Goal: Information Seeking & Learning: Learn about a topic

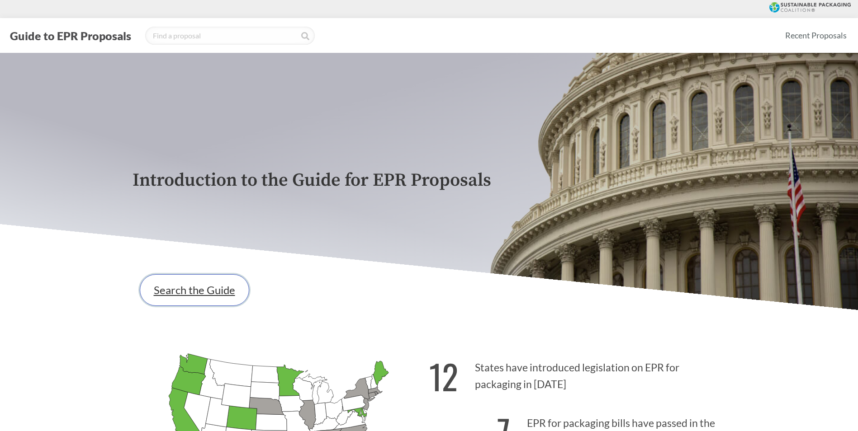
click at [204, 296] on link "Search the Guide" at bounding box center [194, 290] width 109 height 32
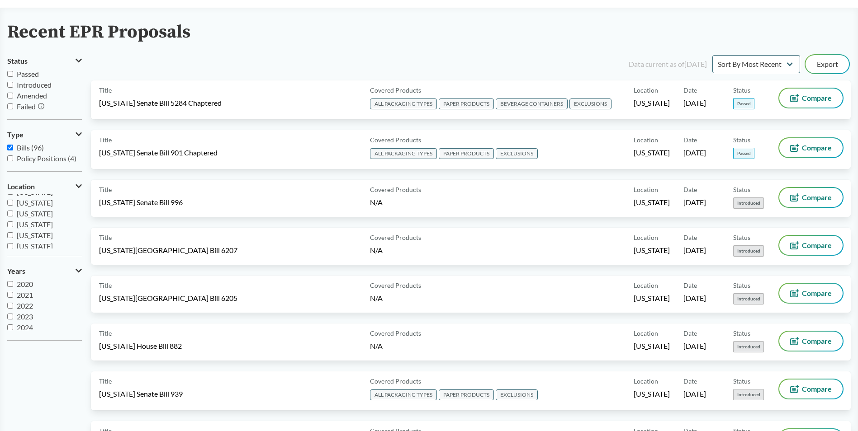
scroll to position [136, 0]
click at [10, 227] on input "[US_STATE]" at bounding box center [10, 227] width 6 height 6
checkbox input "true"
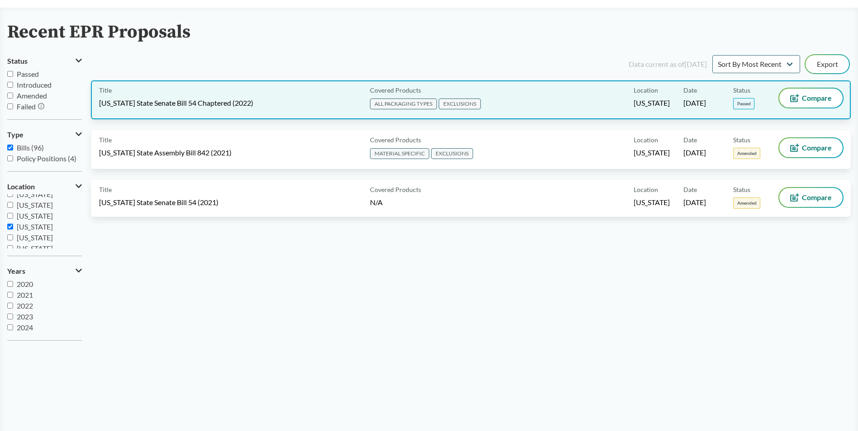
click at [312, 91] on div "Title [US_STATE] State Senate Bill 54 Chaptered (2022)" at bounding box center [232, 100] width 267 height 23
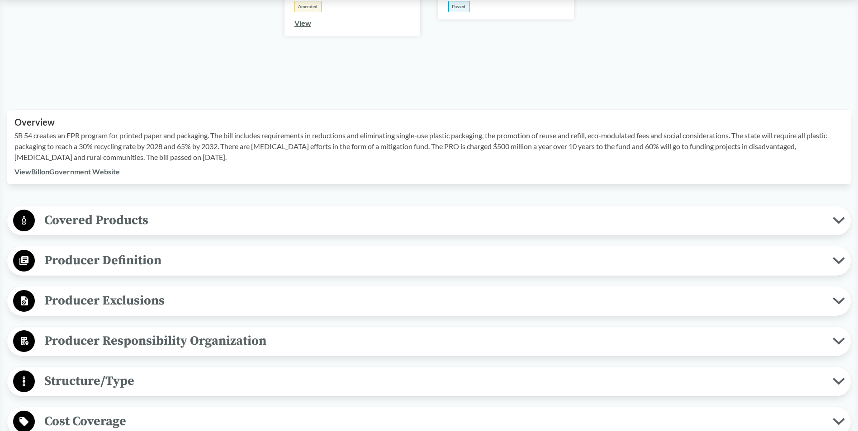
scroll to position [226, 0]
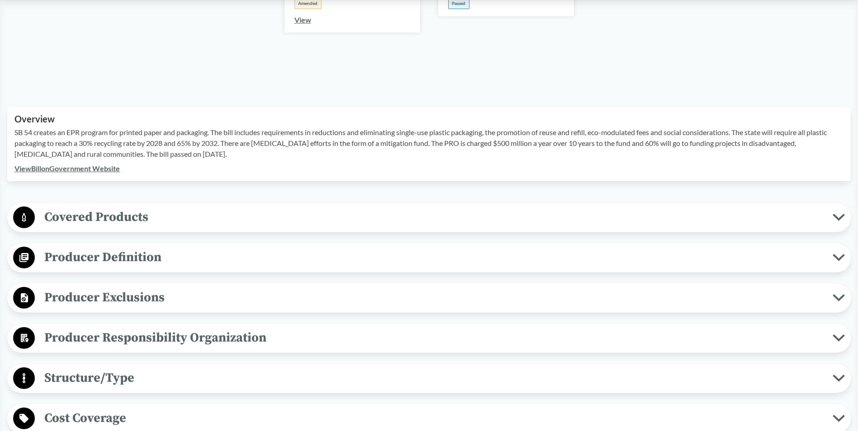
click at [192, 208] on span "Covered Products" at bounding box center [434, 217] width 798 height 20
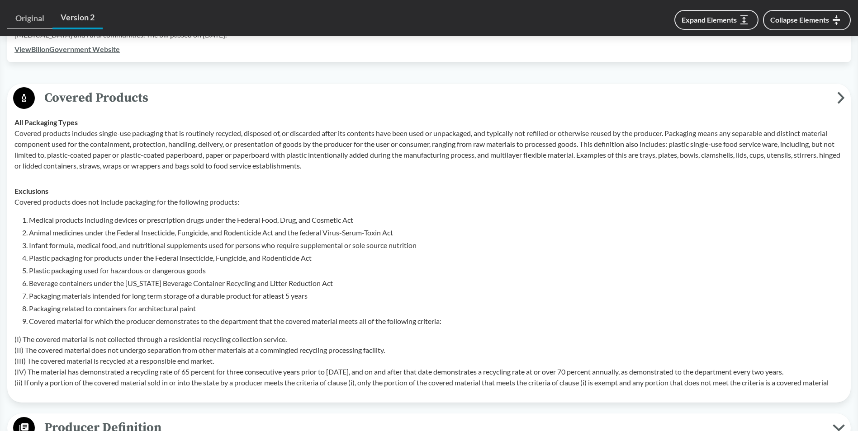
scroll to position [362, 0]
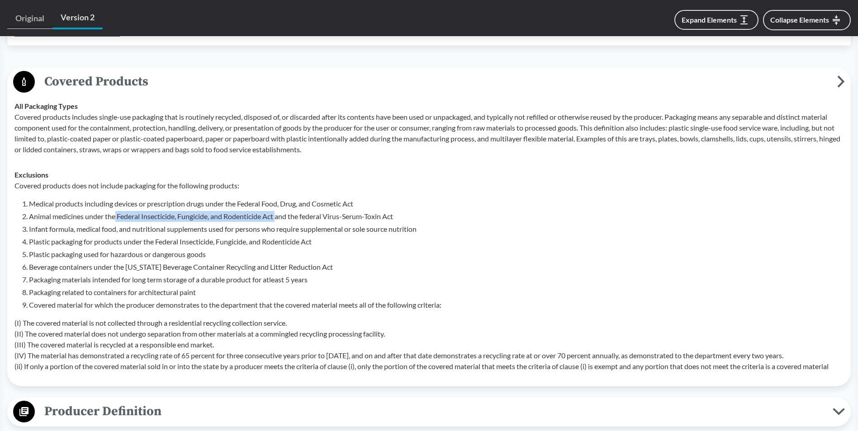
drag, startPoint x: 116, startPoint y: 220, endPoint x: 280, endPoint y: 211, distance: 164.4
click at [280, 211] on li "Animal medicines under the Federal Insecticide, Fungicide, and Rodenticide Act …" at bounding box center [436, 216] width 814 height 11
copy li "Federal Insecticide, Fungicide, and Rodenticide Act"
click at [389, 161] on td "All Packaging Types Covered products includes single-use packaging that is rout…" at bounding box center [428, 128] width 837 height 69
click at [210, 304] on li "Covered material for which the producer demonstrates to the department that the…" at bounding box center [436, 305] width 814 height 11
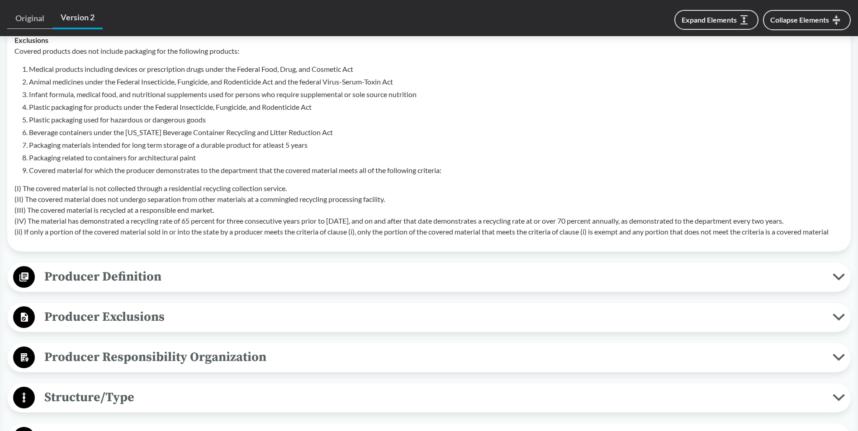
scroll to position [497, 0]
click at [183, 276] on span "Producer Definition" at bounding box center [434, 276] width 798 height 20
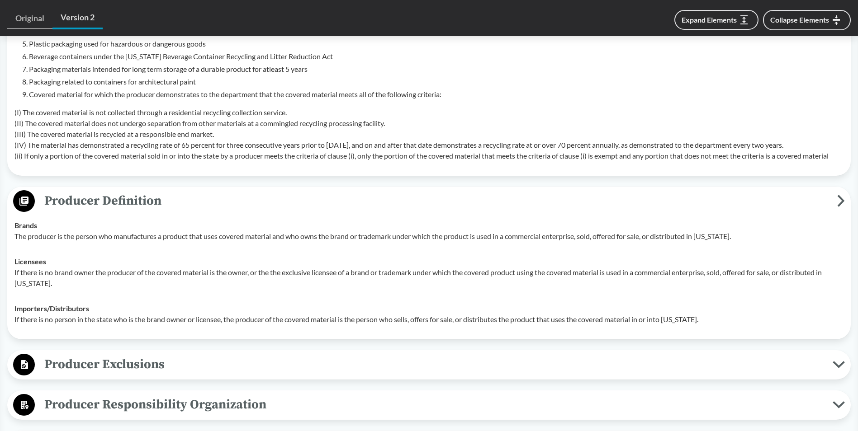
scroll to position [588, 0]
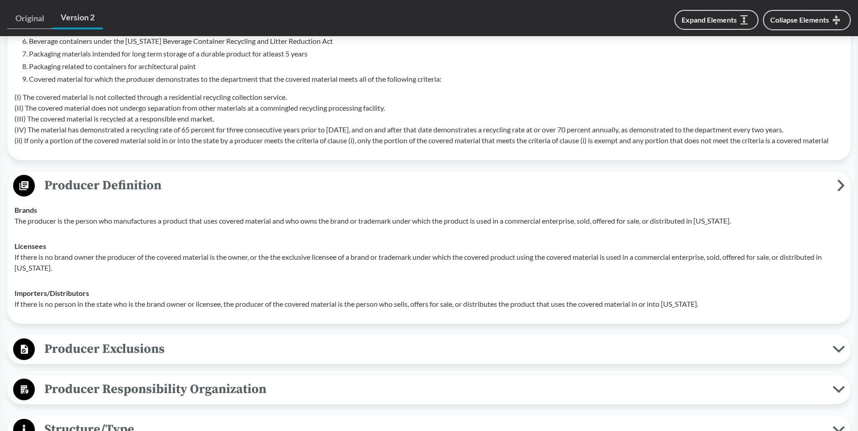
click at [193, 342] on span "Producer Exclusions" at bounding box center [434, 349] width 798 height 20
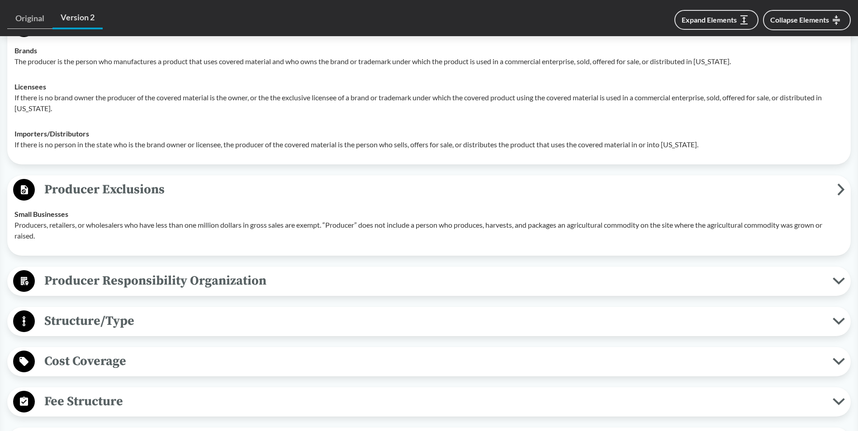
scroll to position [769, 0]
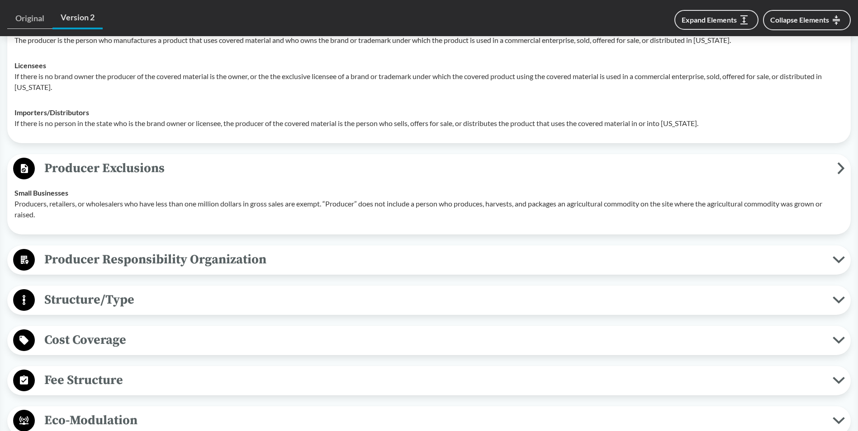
click at [222, 275] on div "Covered Products All Packaging Types Covered products includes single-use packa…" at bounding box center [428, 269] width 843 height 1218
click at [239, 261] on span "Producer Responsibility Organization" at bounding box center [434, 260] width 798 height 20
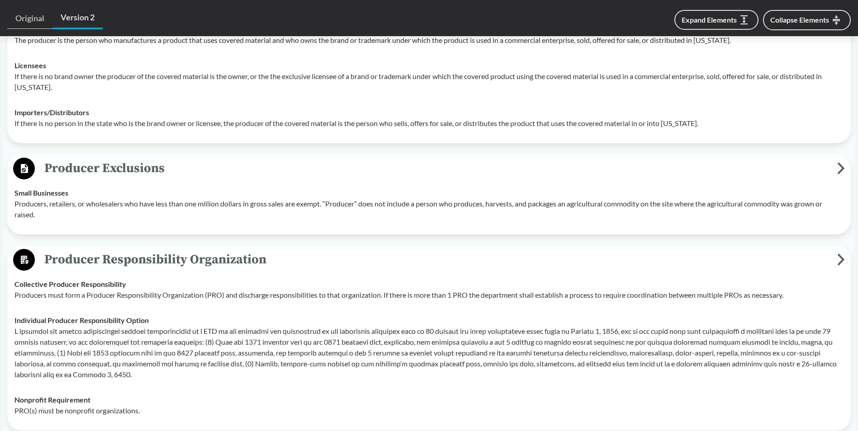
scroll to position [904, 0]
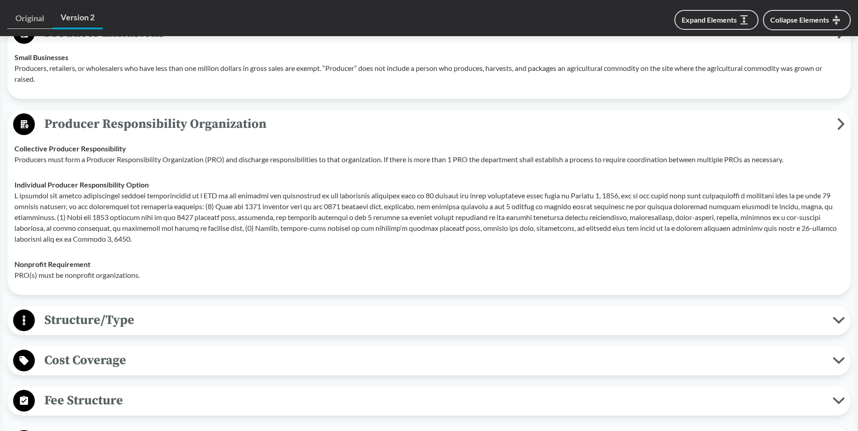
click at [236, 320] on span "Structure/Type" at bounding box center [434, 320] width 798 height 20
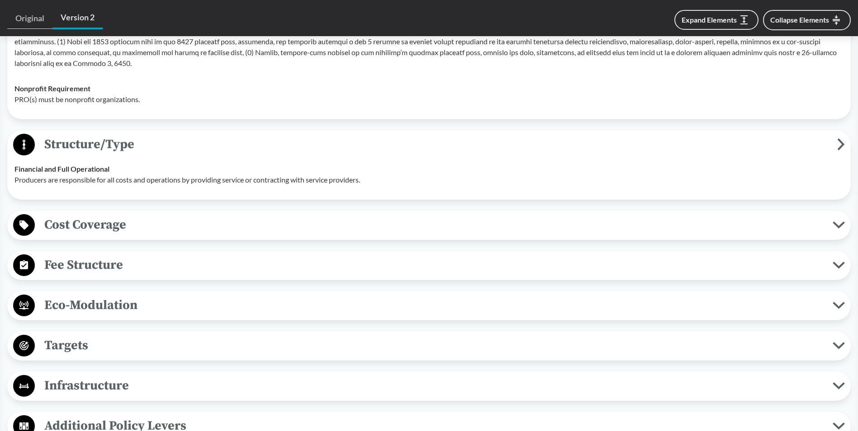
scroll to position [1085, 0]
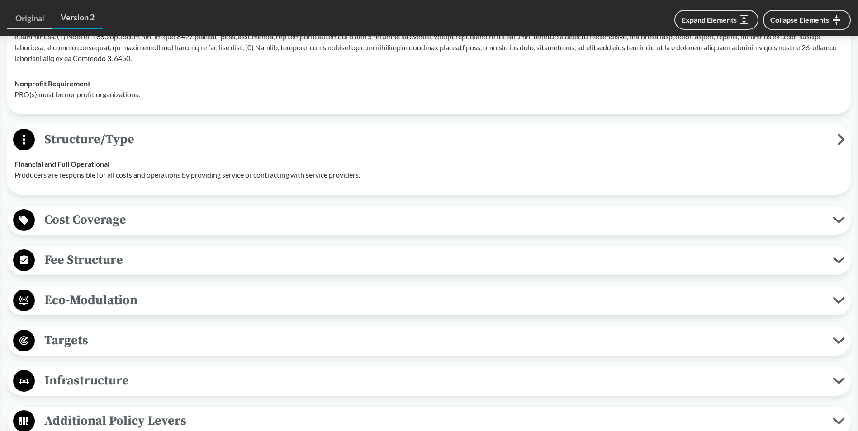
click at [212, 218] on span "Cost Coverage" at bounding box center [434, 220] width 798 height 20
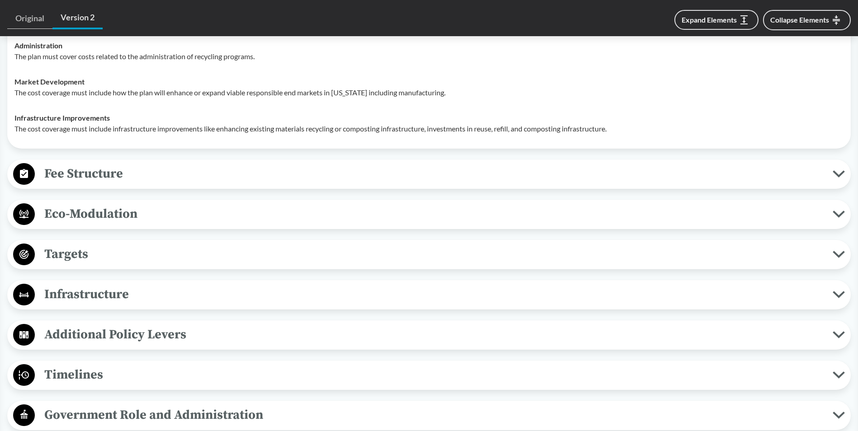
click at [107, 176] on span "Fee Structure" at bounding box center [434, 174] width 798 height 20
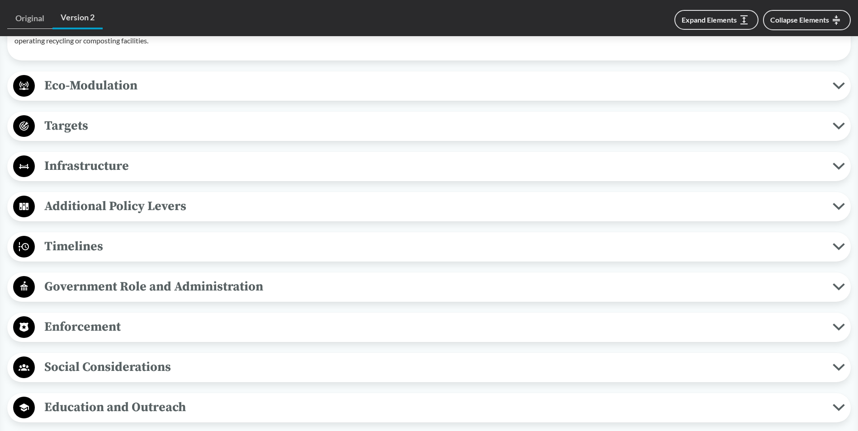
scroll to position [1537, 0]
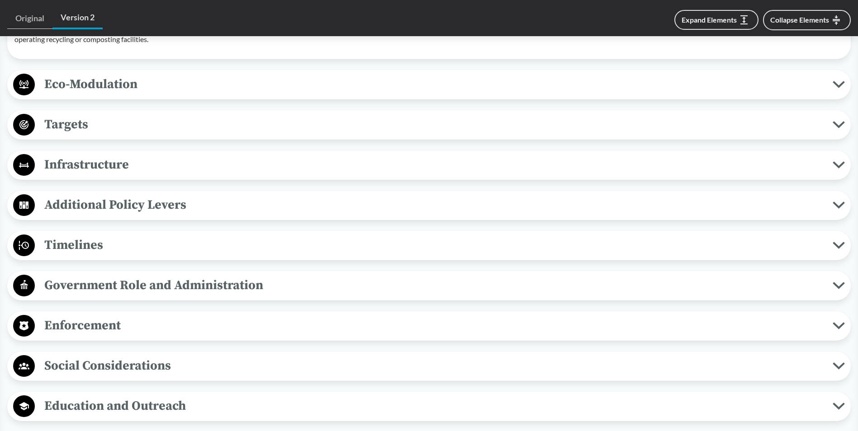
click at [166, 88] on span "Eco-Modulation" at bounding box center [434, 84] width 798 height 20
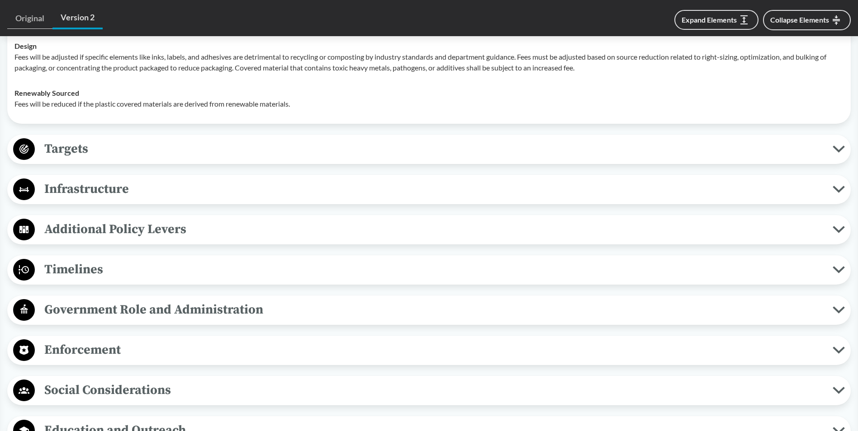
scroll to position [1673, 0]
click at [124, 163] on div "Targets Rate Targets Producers must ensure that all plastic covered material re…" at bounding box center [428, 148] width 843 height 29
click at [131, 156] on span "Targets" at bounding box center [434, 148] width 798 height 20
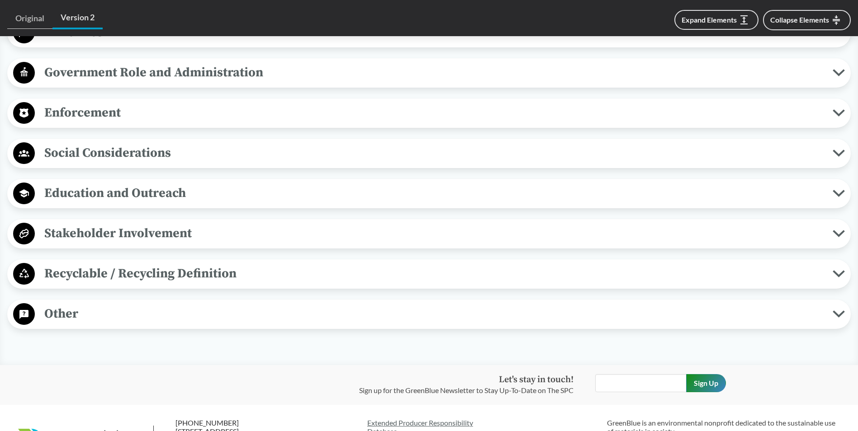
scroll to position [1986, 0]
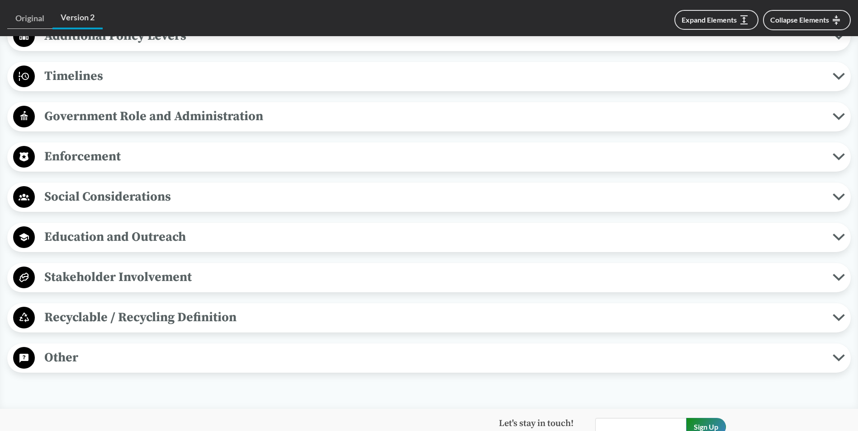
click at [194, 144] on div "Enforcement Reporting Requirements A PRO shall annually submit to the departmen…" at bounding box center [428, 156] width 843 height 29
click at [197, 153] on span "Enforcement" at bounding box center [434, 157] width 798 height 20
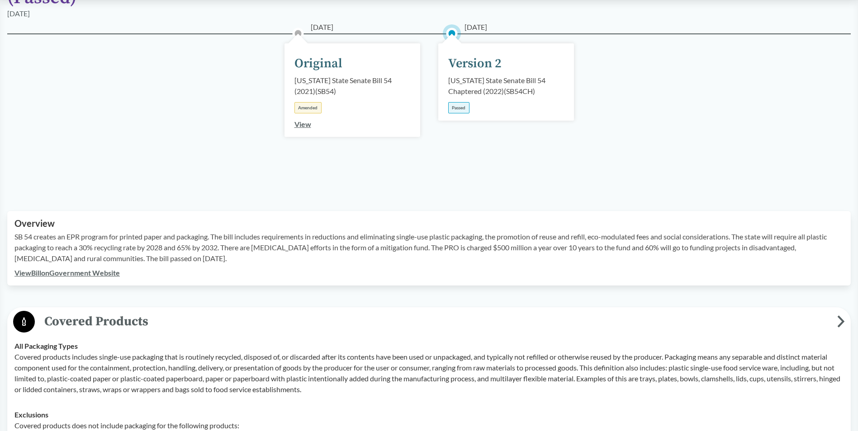
scroll to position [0, 0]
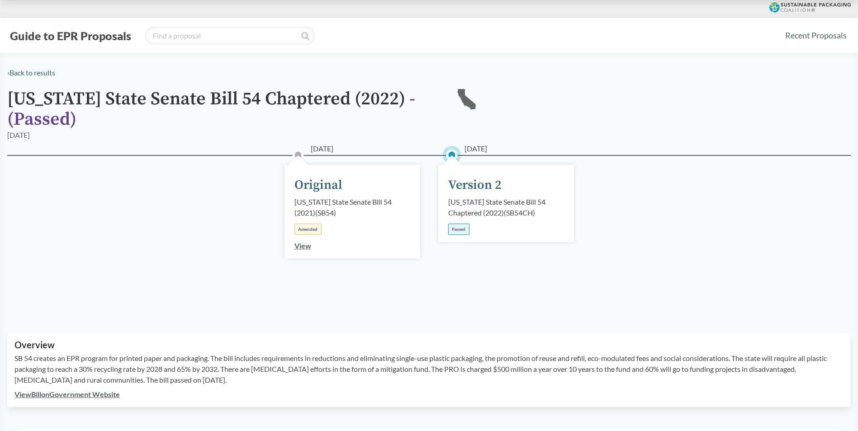
click at [120, 396] on link "View Bill on Government Website" at bounding box center [66, 394] width 105 height 9
